Goal: Check status: Check status

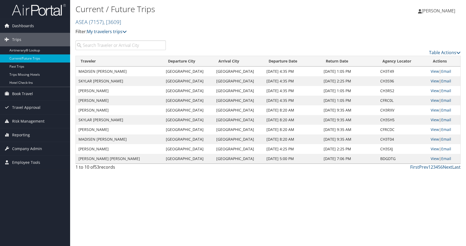
click at [456, 166] on link "Last" at bounding box center [456, 167] width 8 height 6
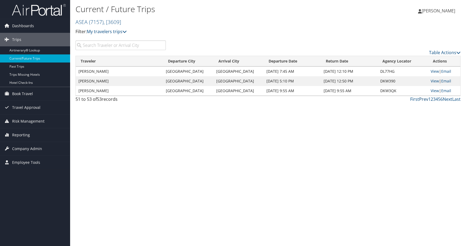
click at [424, 100] on link "Prev" at bounding box center [423, 99] width 9 height 6
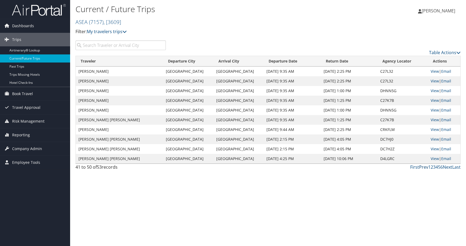
click at [425, 167] on link "Prev" at bounding box center [423, 167] width 9 height 6
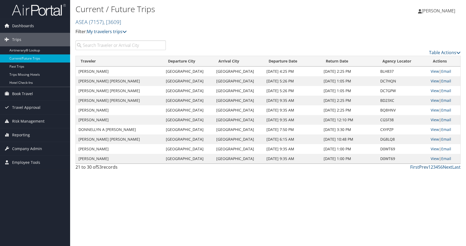
click at [424, 167] on link "Prev" at bounding box center [423, 167] width 9 height 6
